Goal: Navigation & Orientation: Go to known website

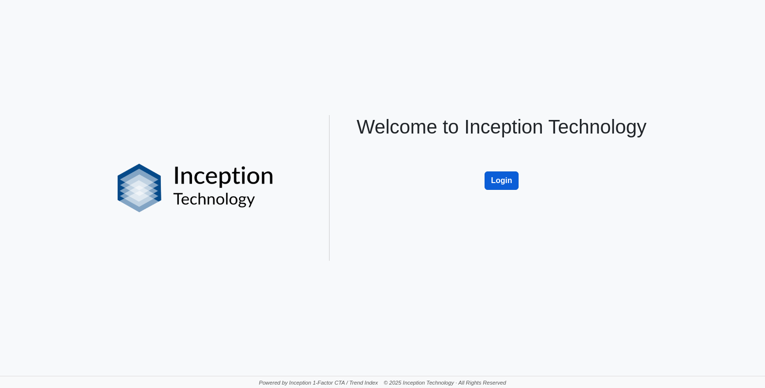
click at [502, 179] on button "Login" at bounding box center [502, 181] width 34 height 18
